Goal: Information Seeking & Learning: Learn about a topic

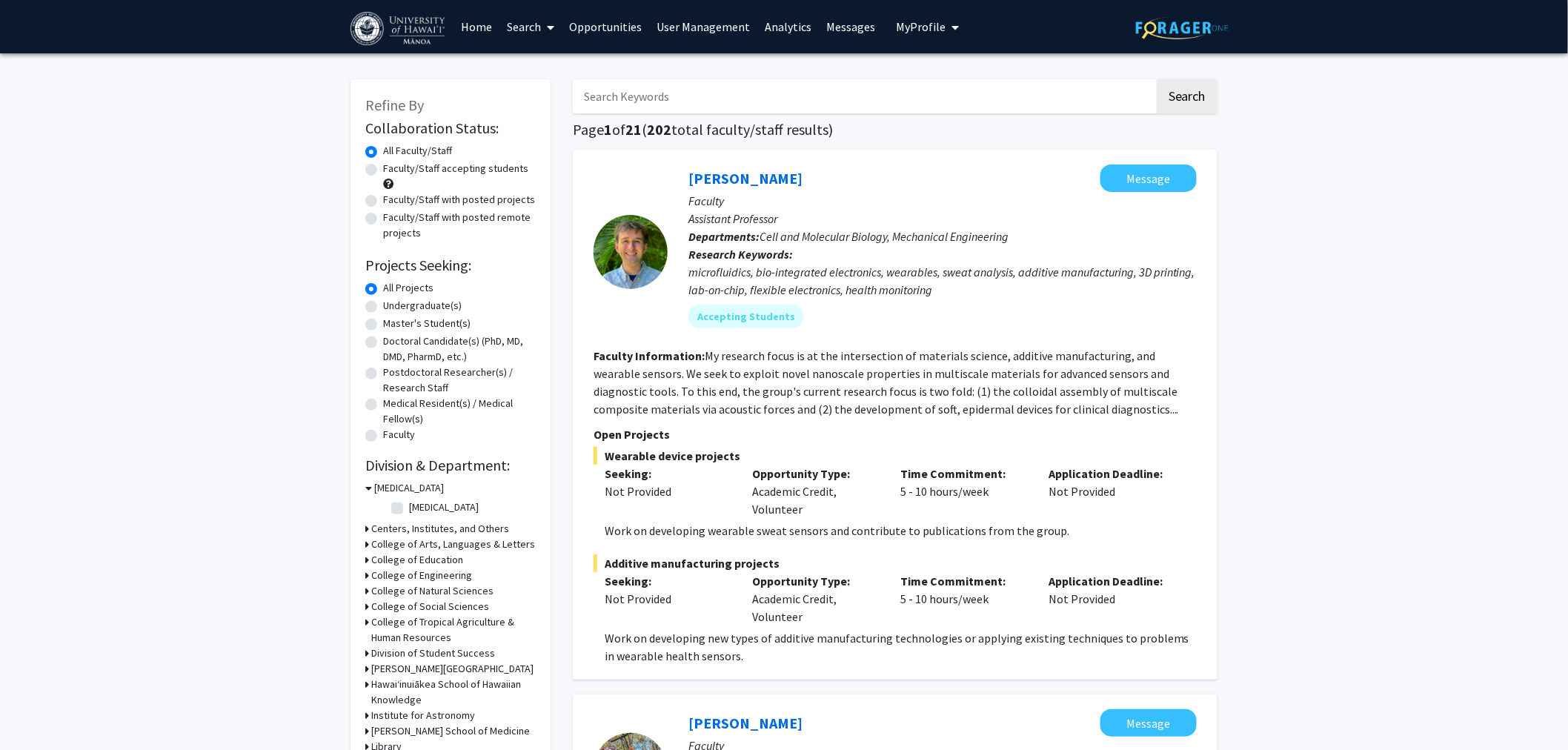
click at [1188, 22] on img at bounding box center [1183, 28] width 93 height 23
click at [906, 24] on span "My Profile" at bounding box center [922, 27] width 50 height 15
click at [983, 135] on span "[PERSON_NAME]" at bounding box center [989, 135] width 90 height 16
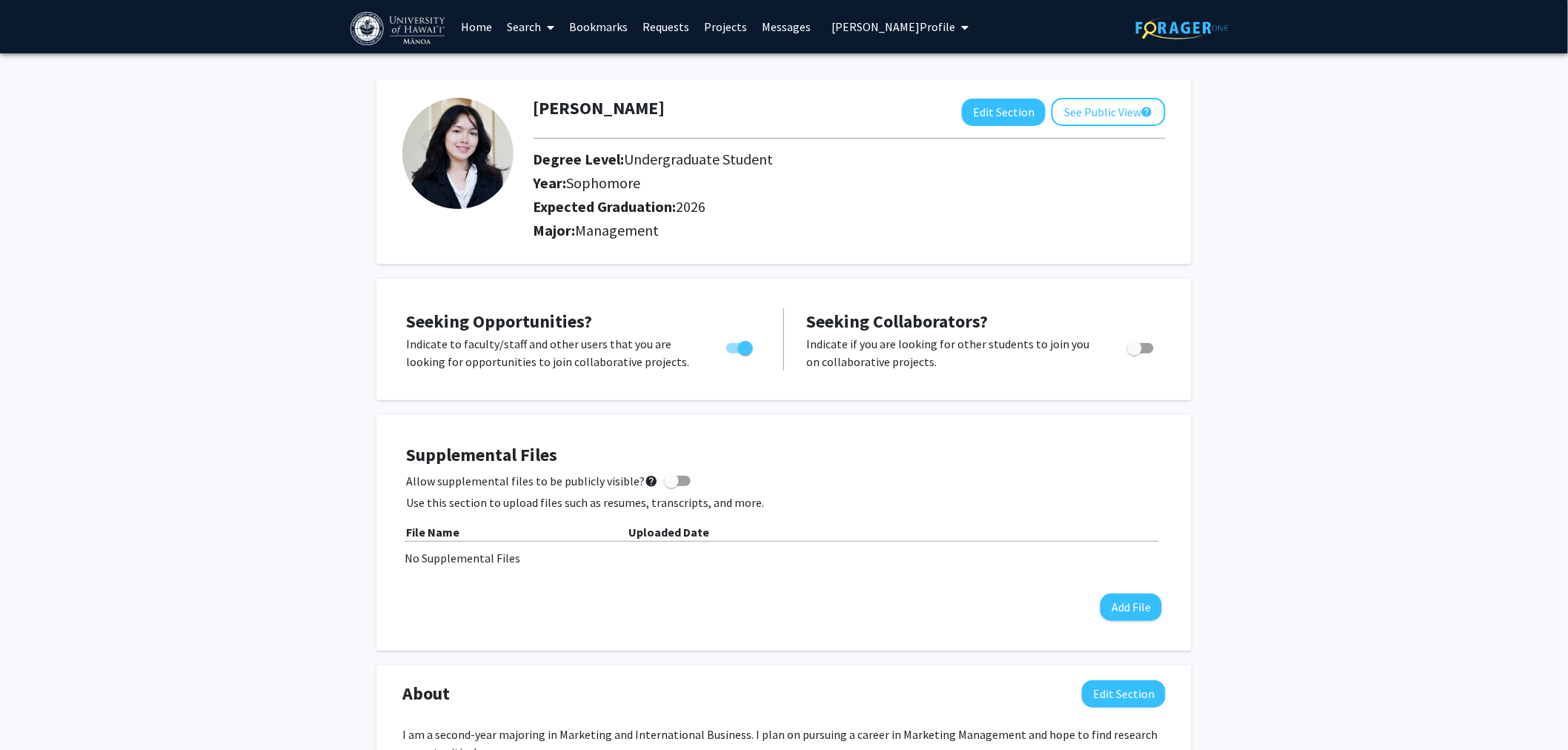
click at [477, 30] on link "Home" at bounding box center [478, 27] width 46 height 52
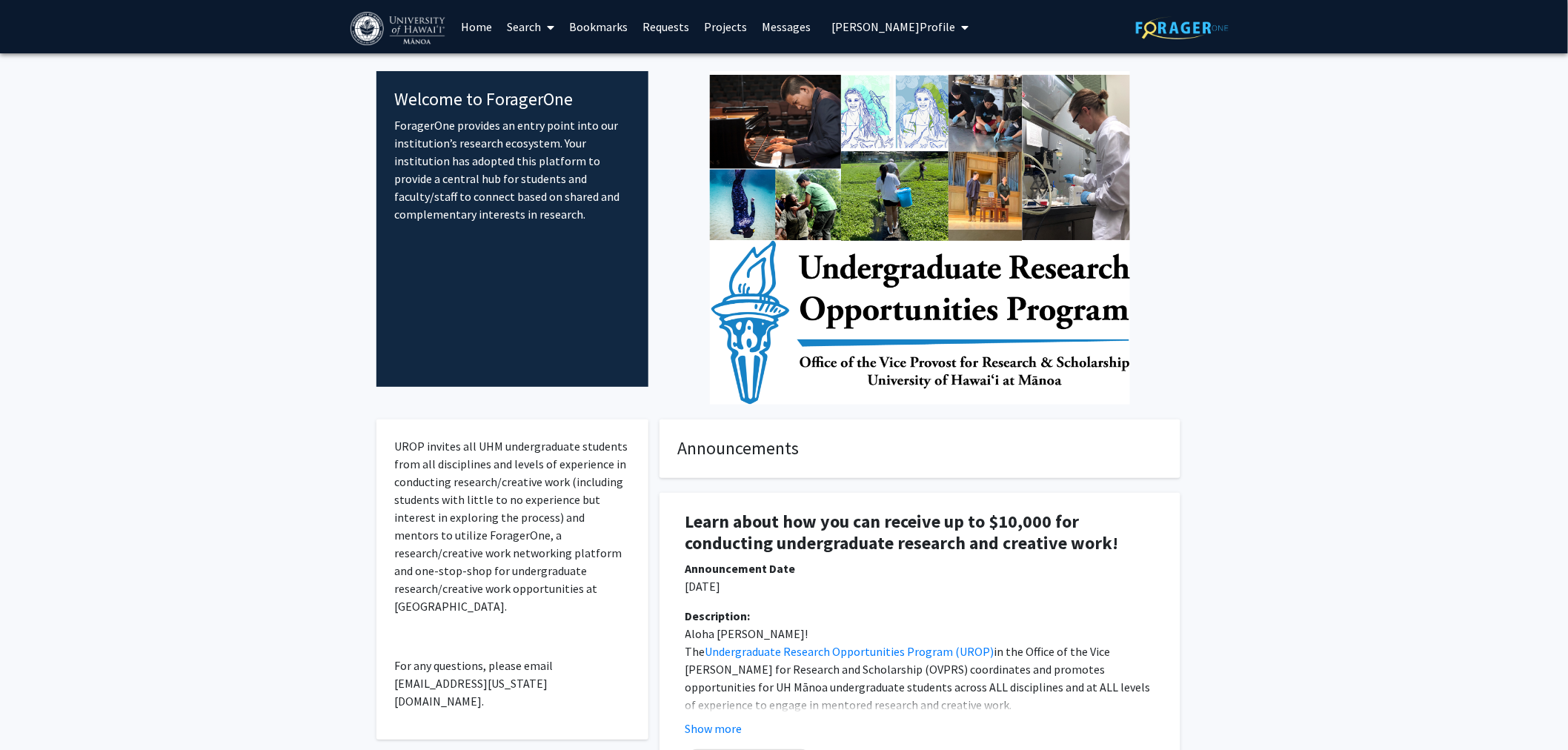
click at [538, 19] on link "Search" at bounding box center [531, 27] width 62 height 52
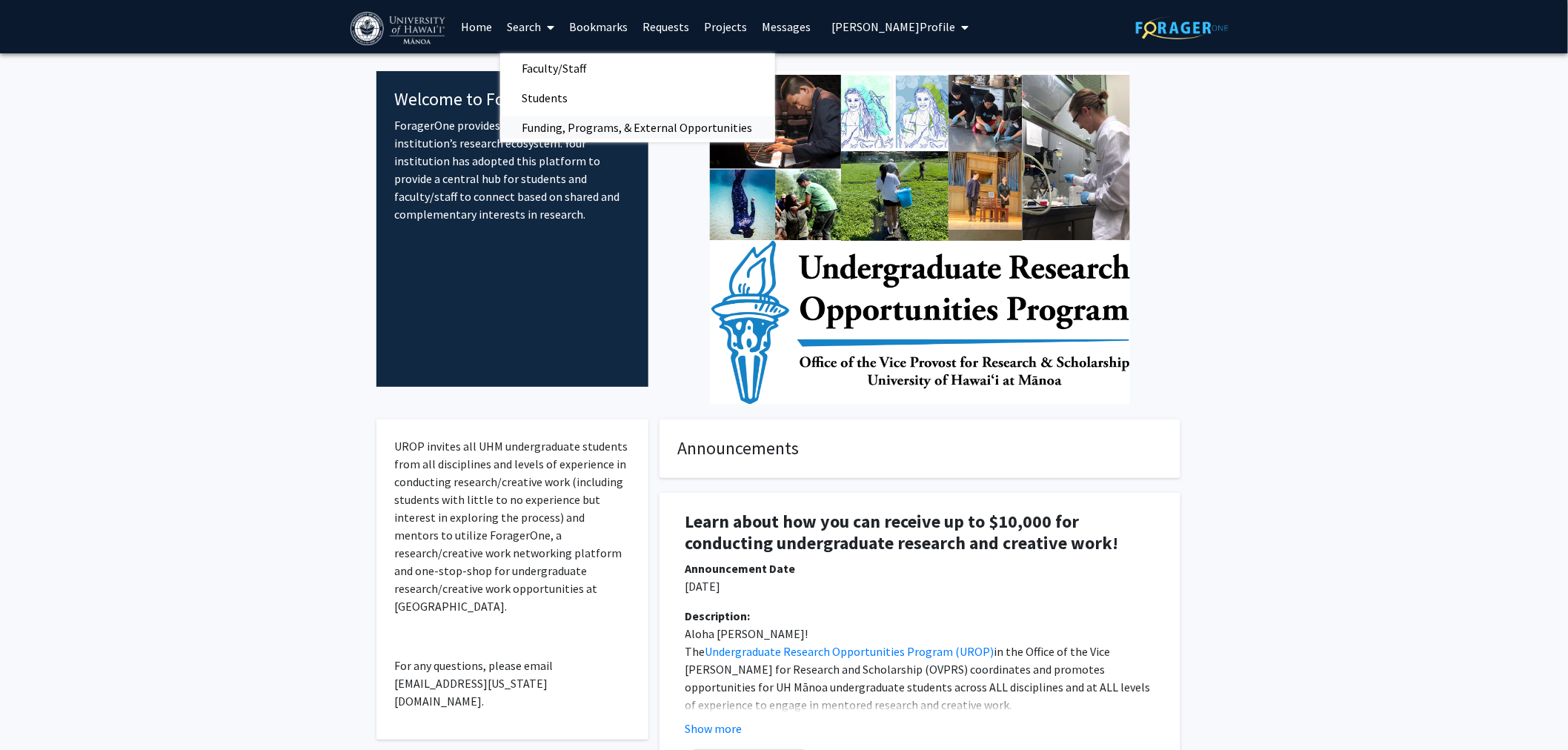
click at [573, 123] on span "Funding, Programs, & External Opportunities" at bounding box center [637, 127] width 275 height 29
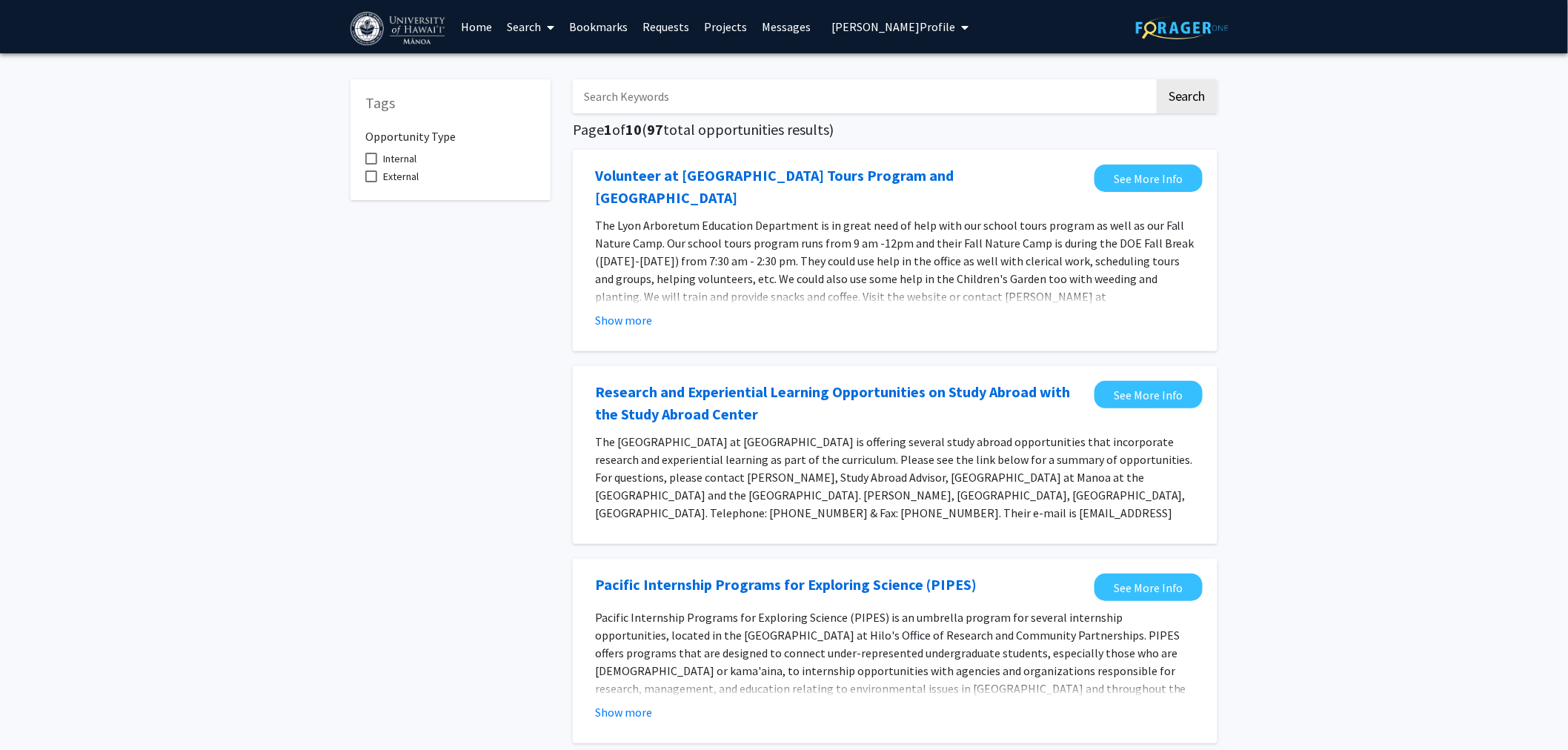
click at [653, 96] on input "Search Keywords" at bounding box center [864, 96] width 582 height 34
click at [1157, 79] on button "Search" at bounding box center [1187, 96] width 61 height 34
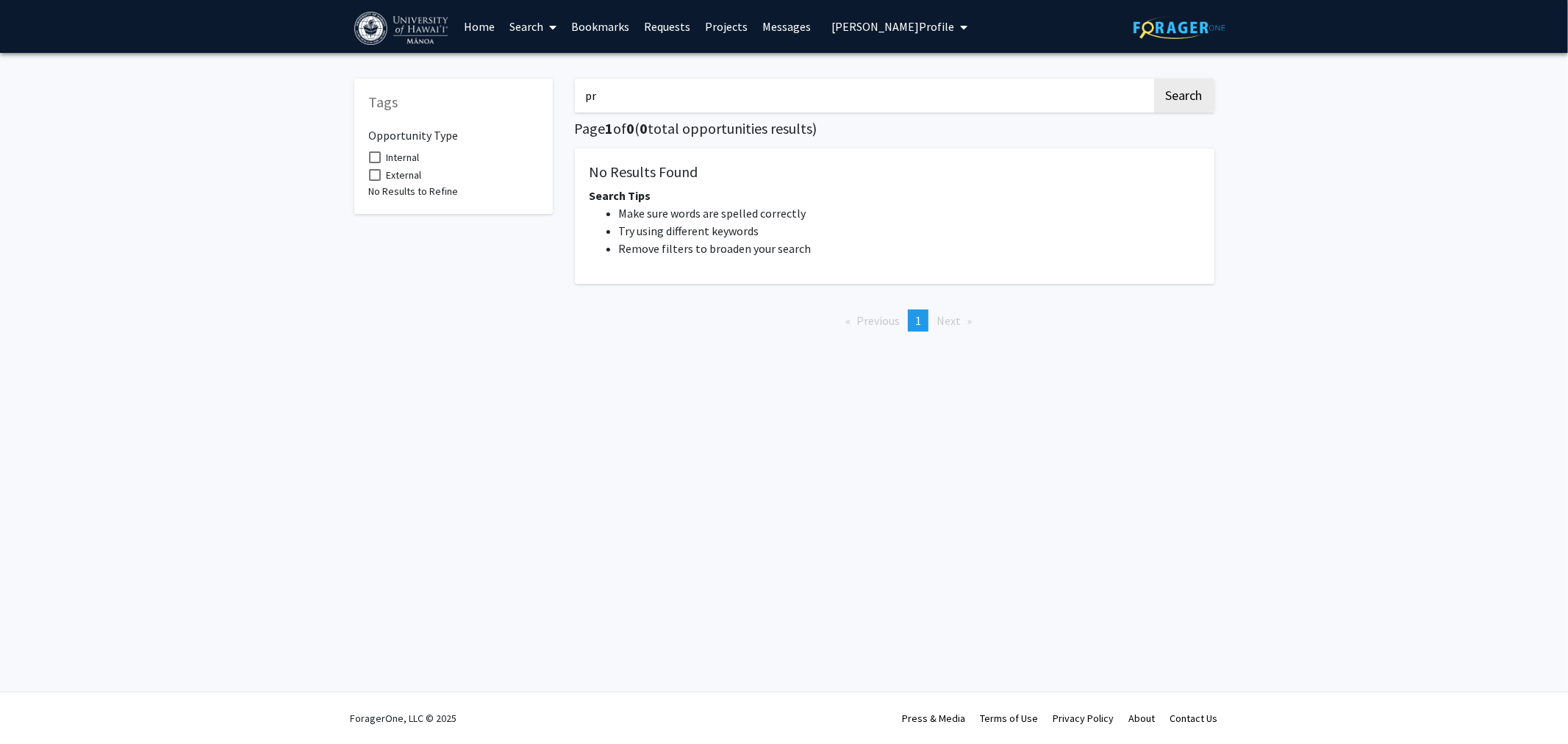
type input "p"
type input "medical"
click at [1154, 79] on button "Search" at bounding box center [1184, 95] width 60 height 34
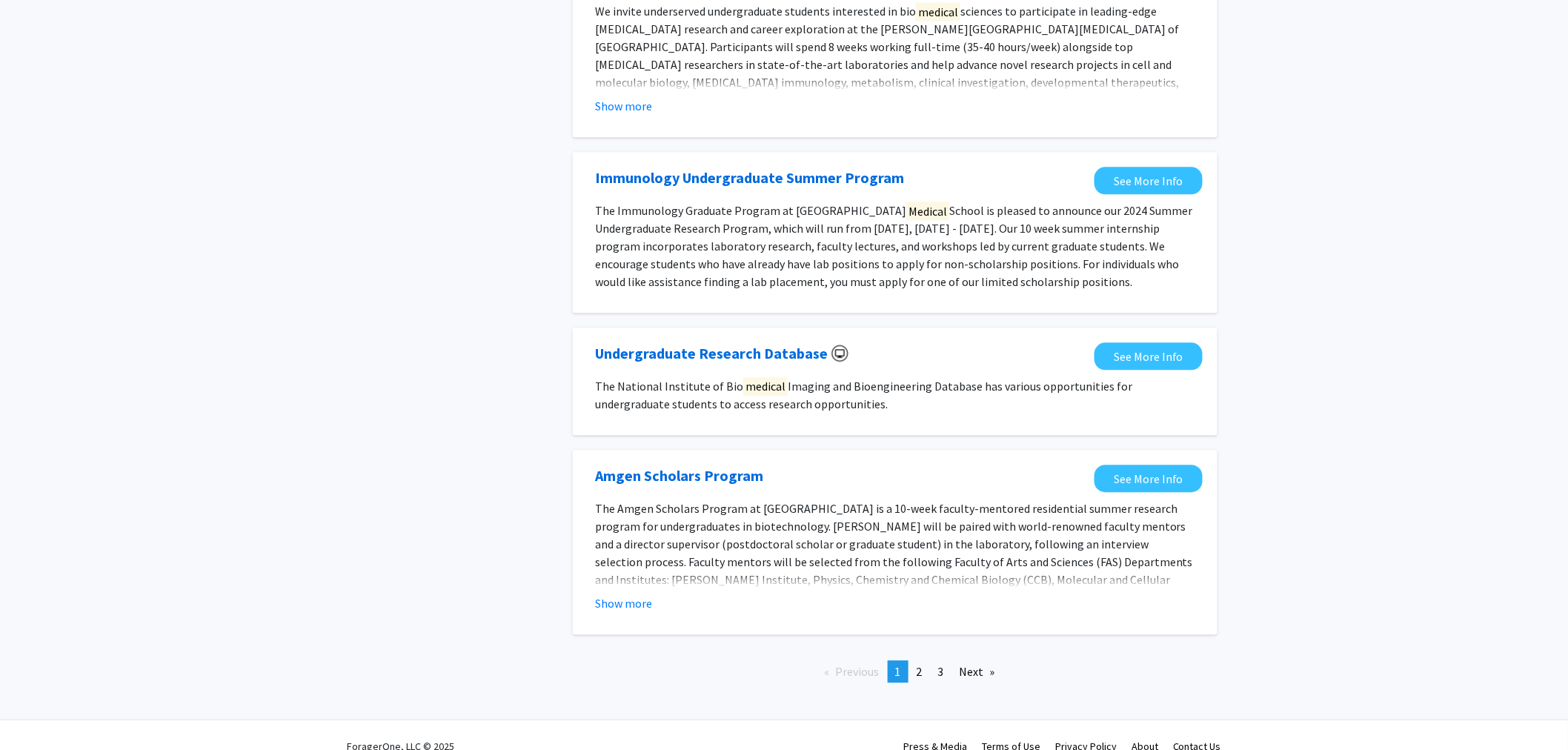
scroll to position [1349, 0]
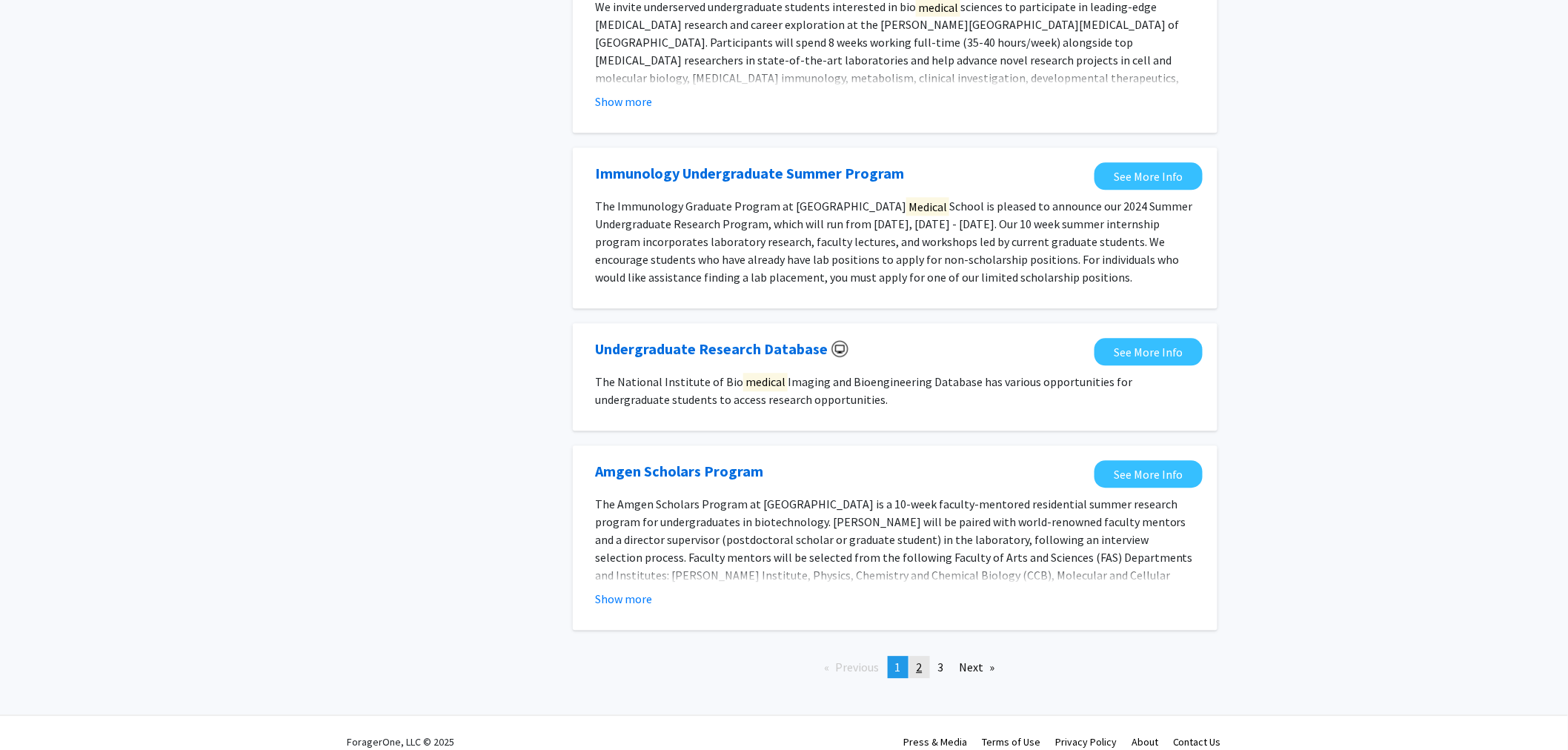
click at [921, 659] on span "2" at bounding box center [919, 666] width 6 height 15
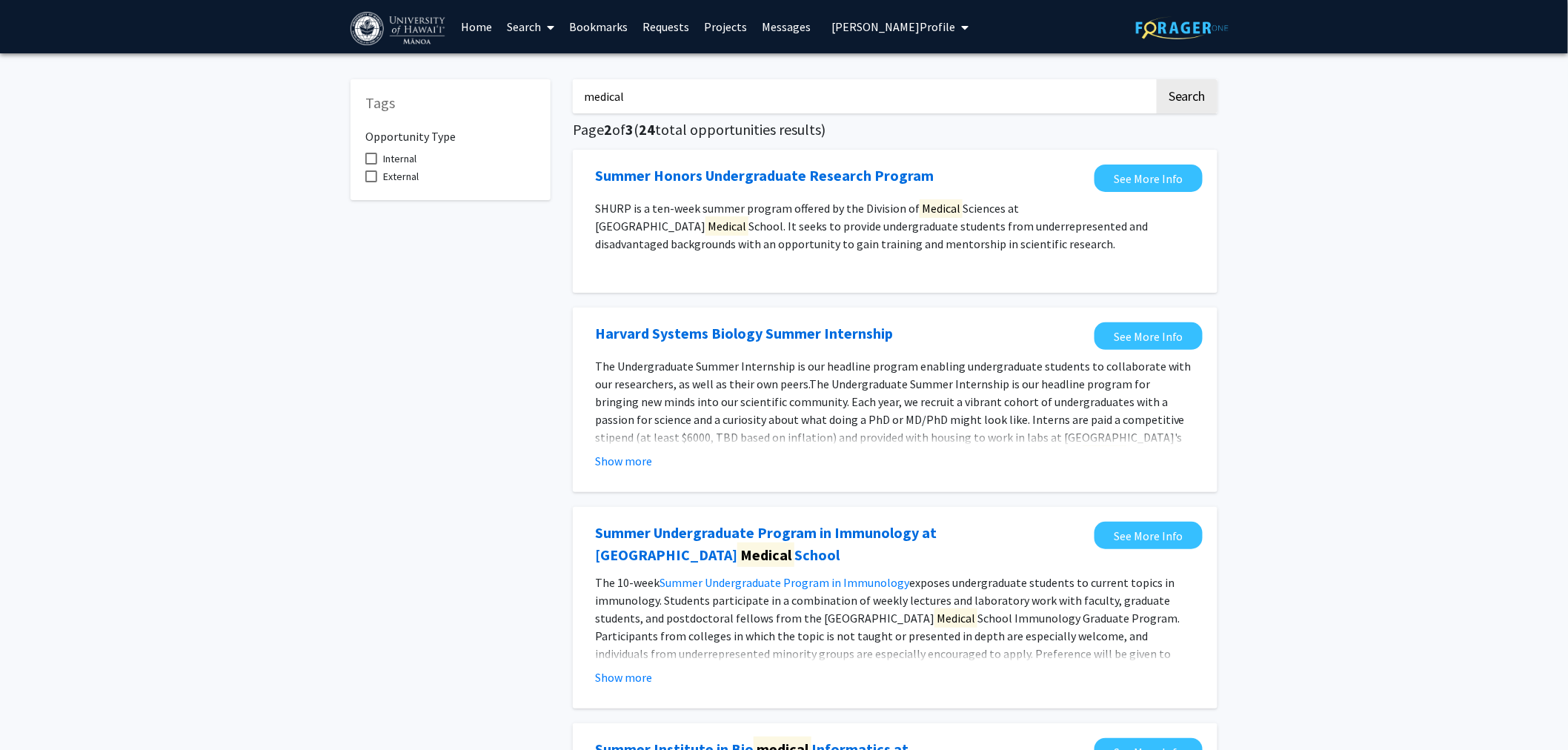
click at [532, 36] on link "Search" at bounding box center [531, 27] width 62 height 52
click at [554, 72] on span "Faculty/Staff" at bounding box center [554, 68] width 109 height 29
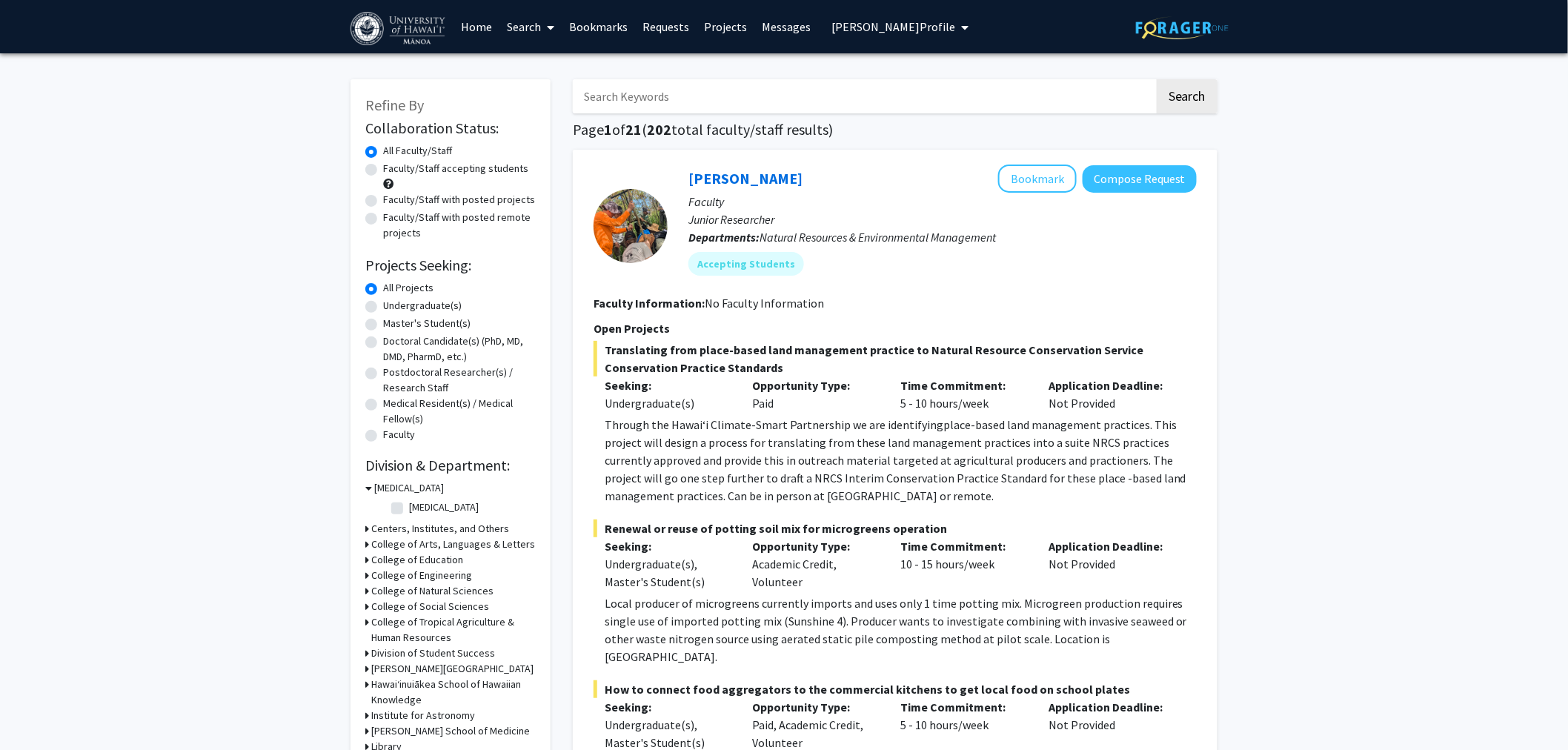
click at [641, 100] on input "Search Keywords" at bounding box center [864, 96] width 582 height 34
type input "medical"
click at [1157, 79] on button "Search" at bounding box center [1187, 96] width 61 height 34
